Goal: Transaction & Acquisition: Download file/media

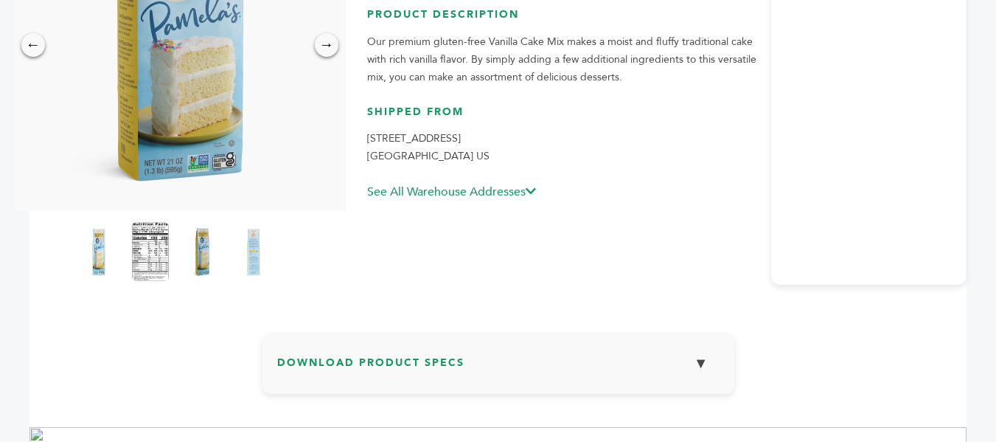
scroll to position [284, 0]
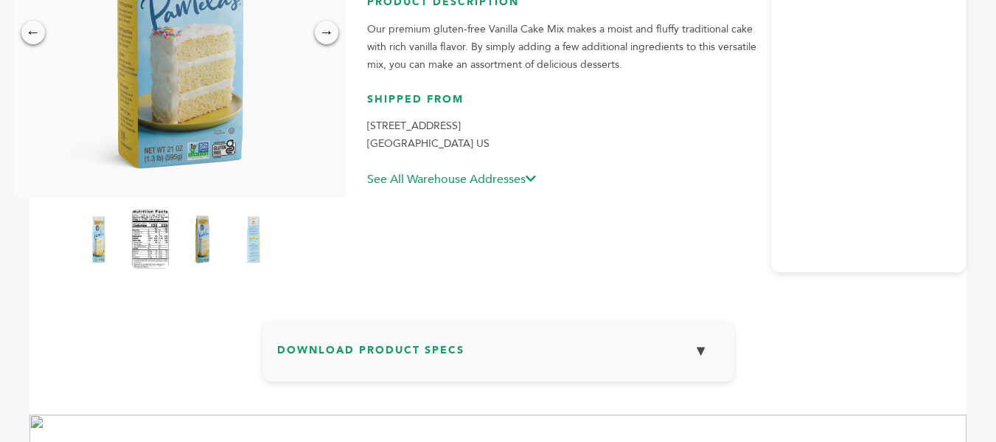
drag, startPoint x: 1004, startPoint y: 139, endPoint x: 1005, endPoint y: 242, distance: 102.5
click at [156, 220] on img at bounding box center [150, 239] width 41 height 65
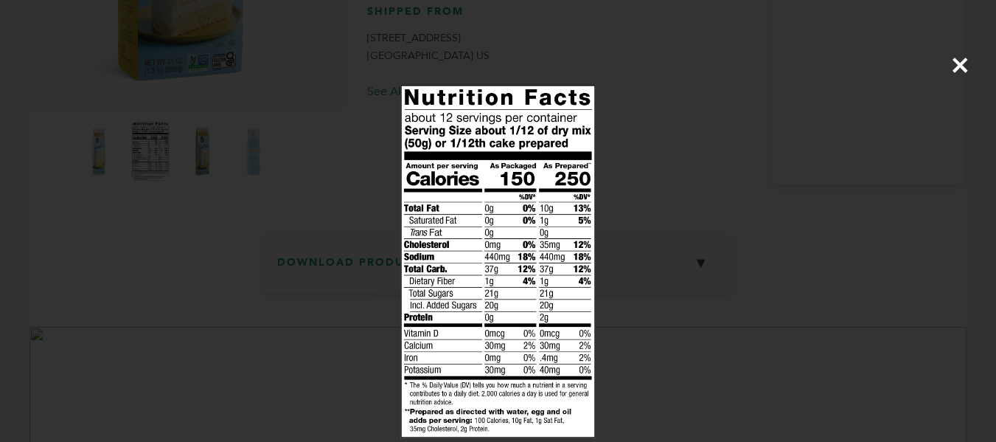
scroll to position [373, 0]
click at [0, 0] on img at bounding box center [0, 0] width 0 height 0
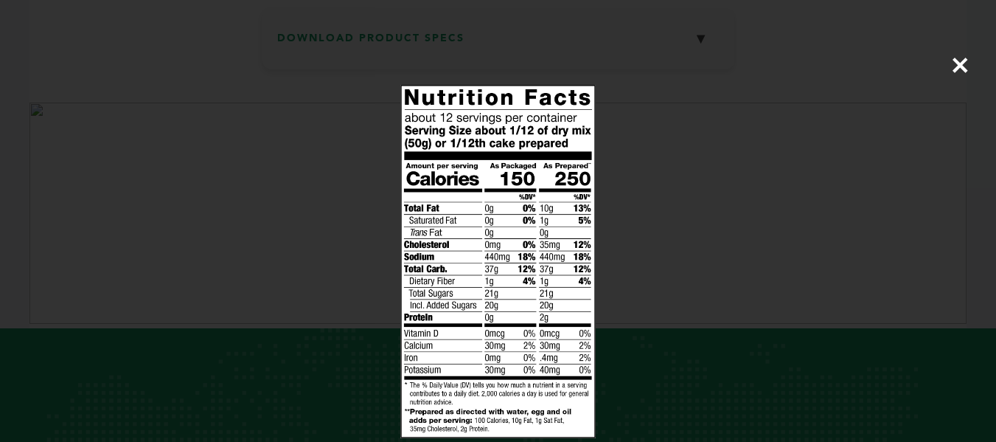
scroll to position [594, 0]
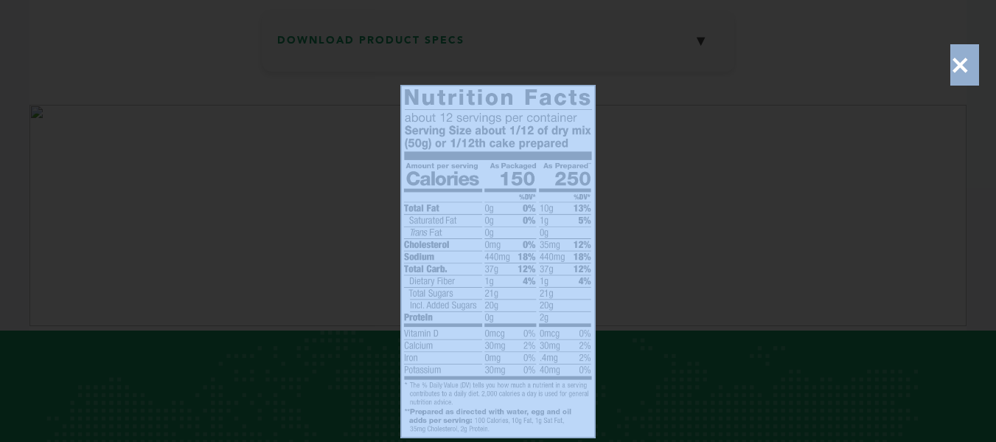
drag, startPoint x: 715, startPoint y: 211, endPoint x: 957, endPoint y: 66, distance: 282.2
click at [957, 66] on div "×" at bounding box center [498, 221] width 996 height 442
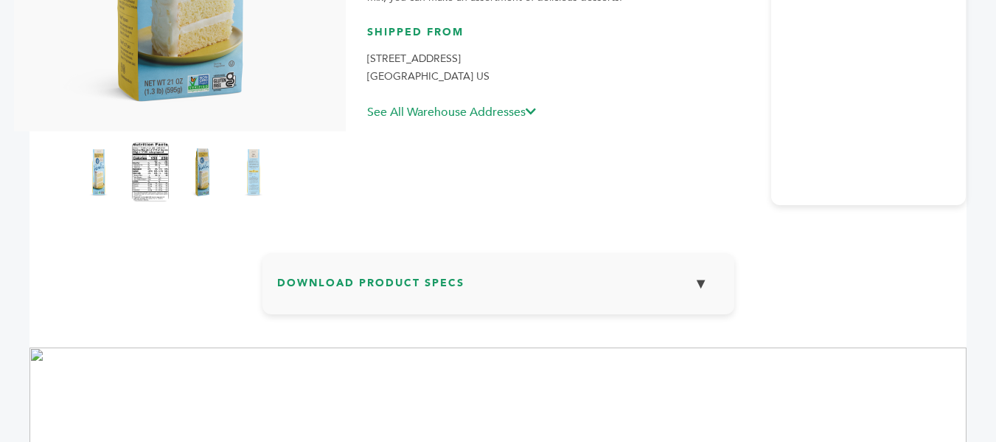
scroll to position [375, 0]
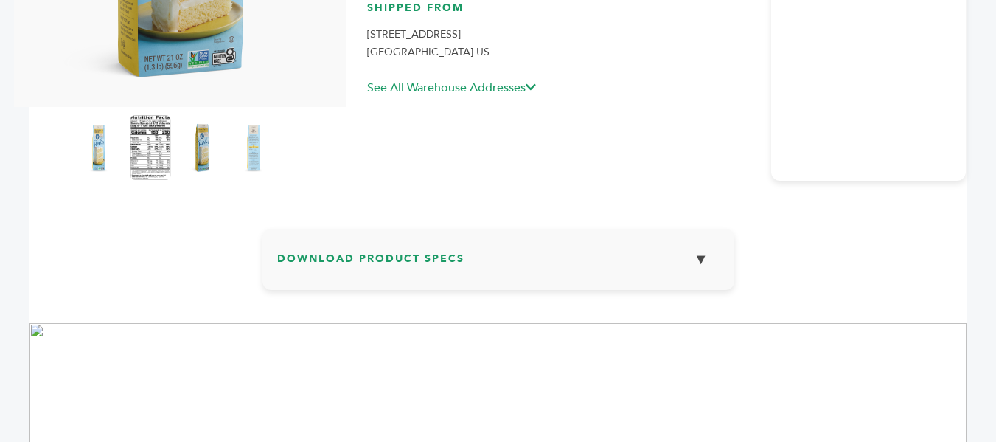
click at [142, 160] on img at bounding box center [150, 147] width 41 height 65
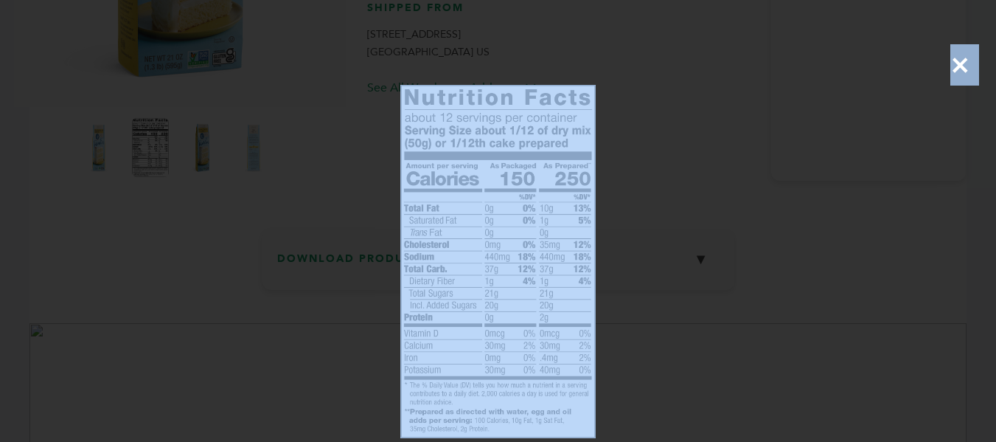
click at [955, 71] on span "×" at bounding box center [961, 64] width 20 height 41
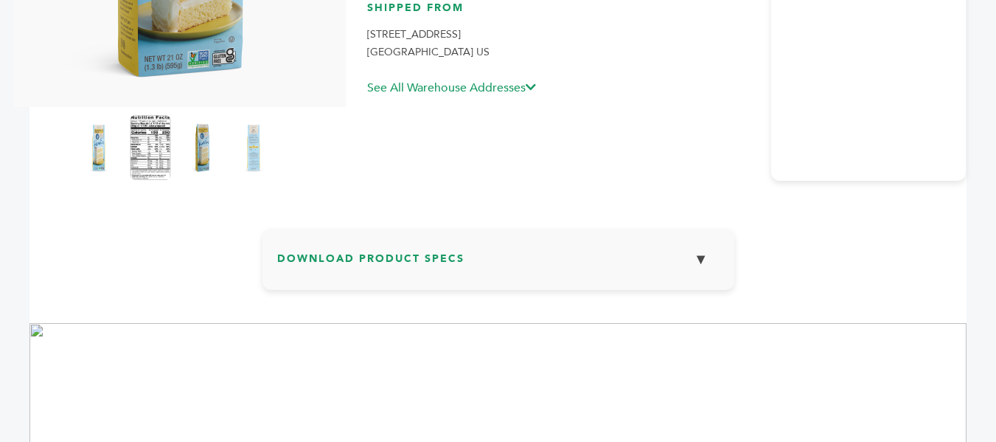
click at [154, 155] on img at bounding box center [150, 147] width 41 height 65
click at [0, 0] on div "×" at bounding box center [0, 0] width 0 height 0
click at [154, 155] on img at bounding box center [150, 147] width 37 height 59
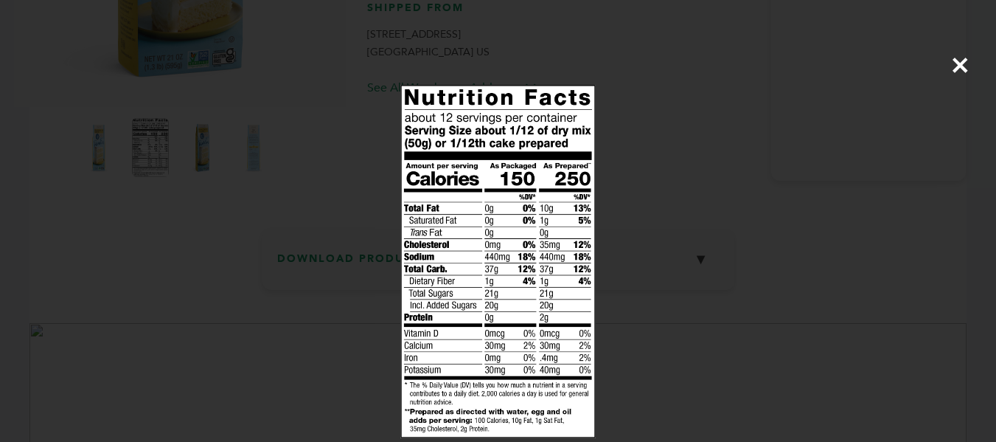
click at [952, 72] on span "×" at bounding box center [961, 64] width 20 height 41
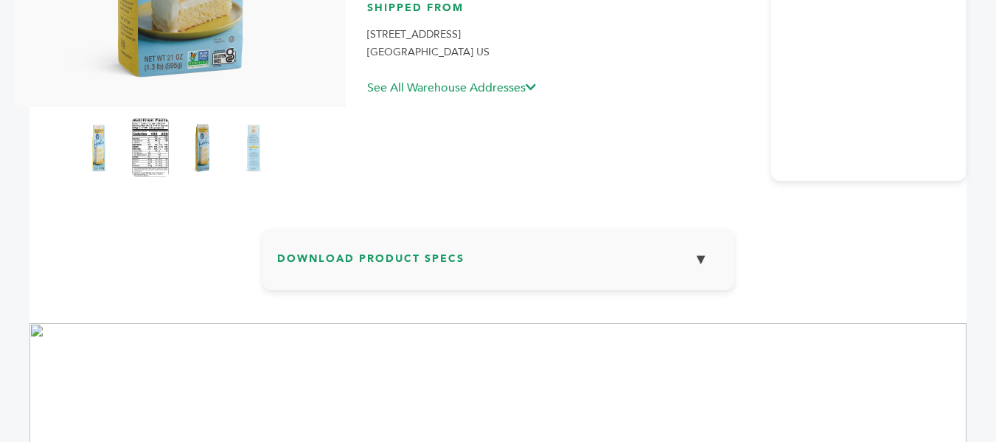
scroll to position [516, 0]
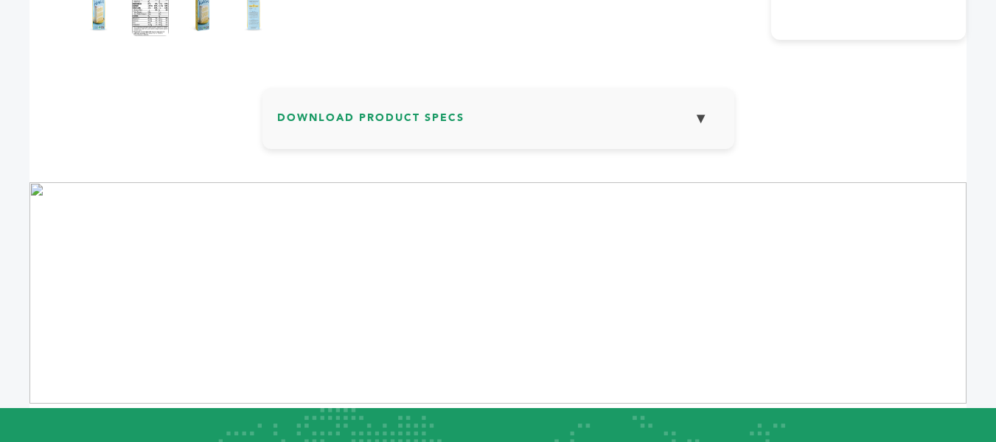
click at [480, 126] on h3 "Download Product Specs ▼" at bounding box center [498, 124] width 443 height 43
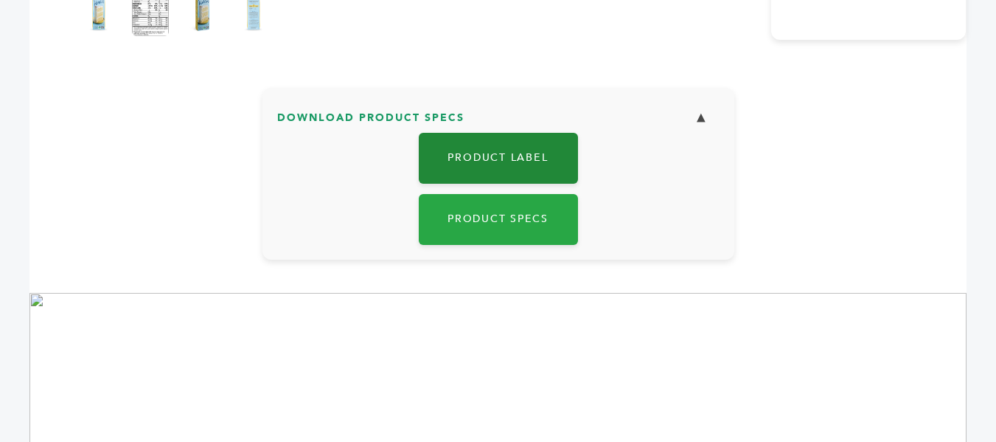
click at [538, 163] on link "Product Label" at bounding box center [498, 158] width 159 height 51
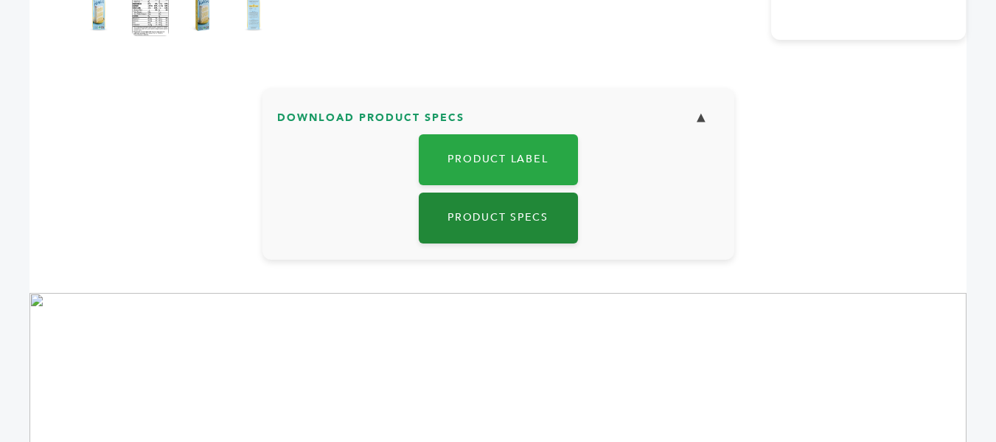
click at [533, 226] on link "Product Specs" at bounding box center [498, 218] width 159 height 51
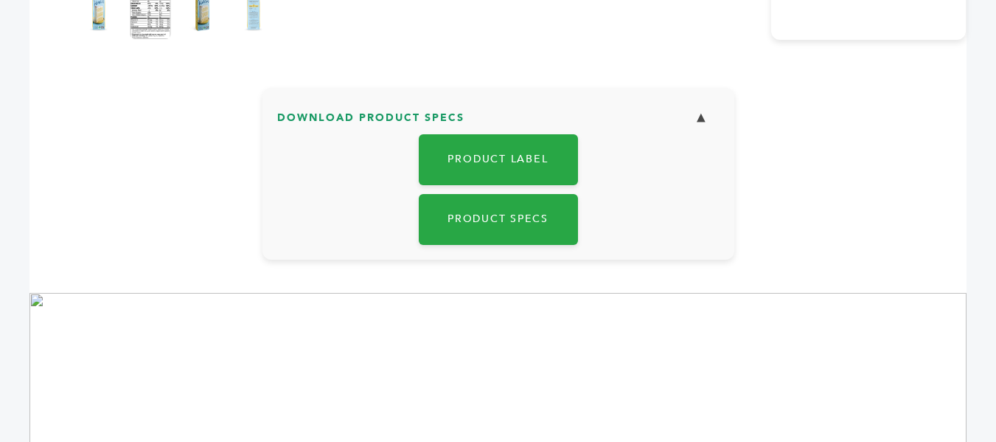
click at [159, 22] on img at bounding box center [150, 6] width 41 height 65
